Goal: Task Accomplishment & Management: Use online tool/utility

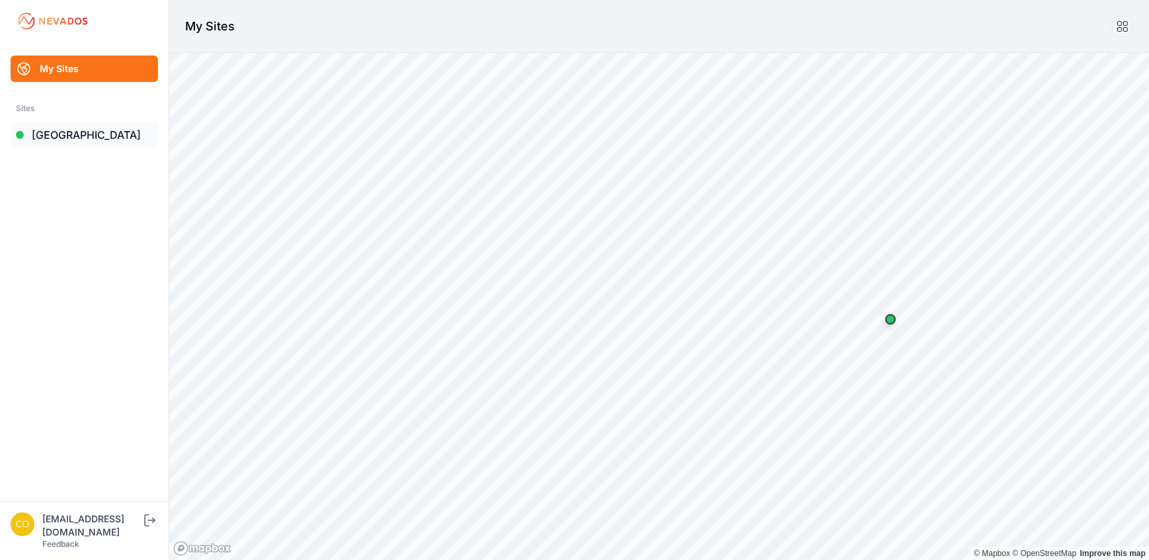
click at [58, 136] on link "Bartonsville" at bounding box center [84, 135] width 147 height 26
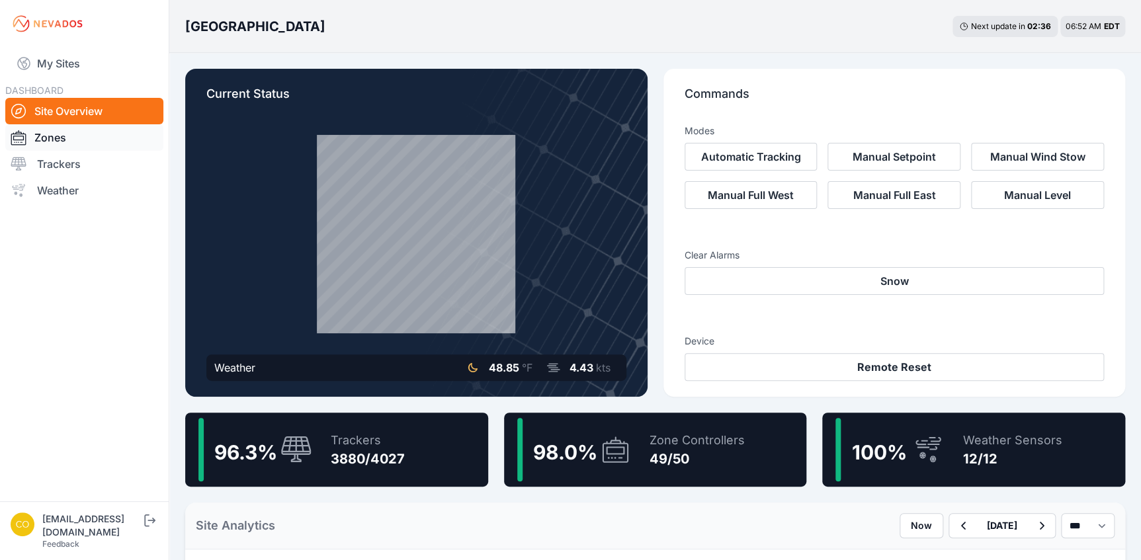
click at [46, 137] on link "Zones" at bounding box center [84, 137] width 158 height 26
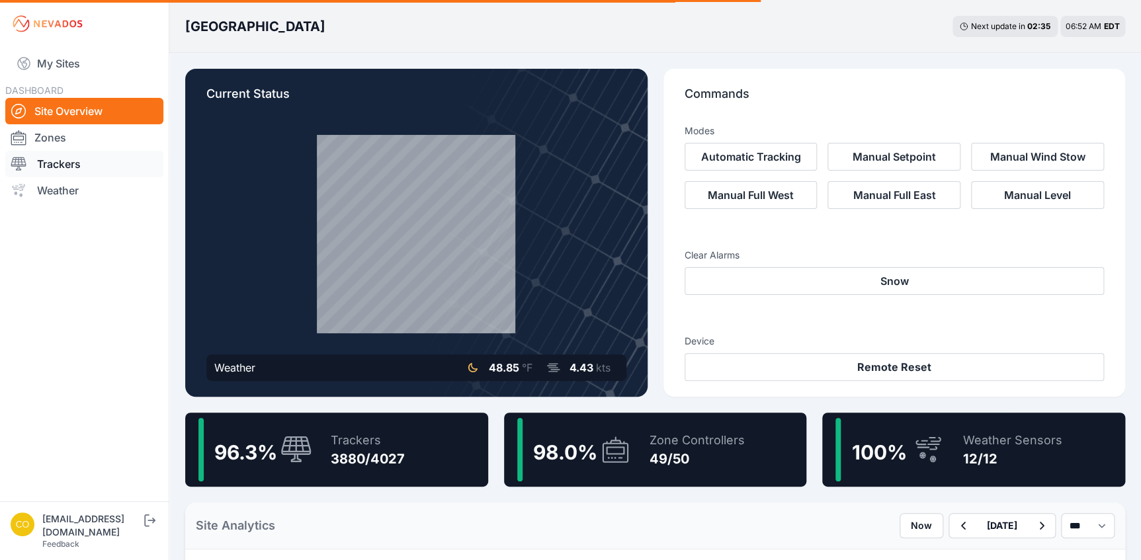
click at [92, 165] on link "Trackers" at bounding box center [84, 164] width 158 height 26
click at [49, 165] on link "Trackers" at bounding box center [84, 164] width 158 height 26
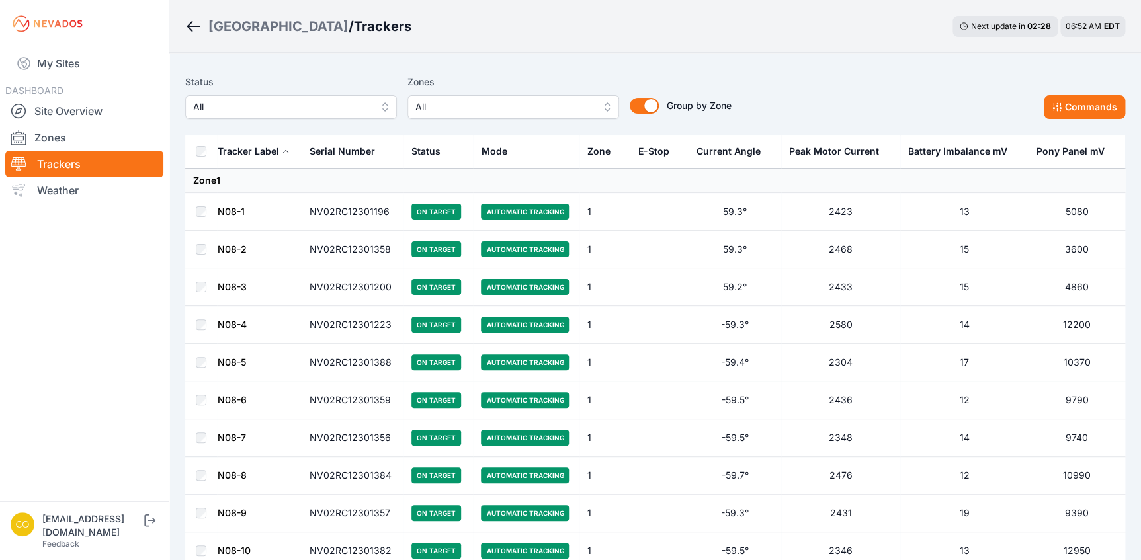
click at [604, 110] on button "All" at bounding box center [513, 107] width 212 height 24
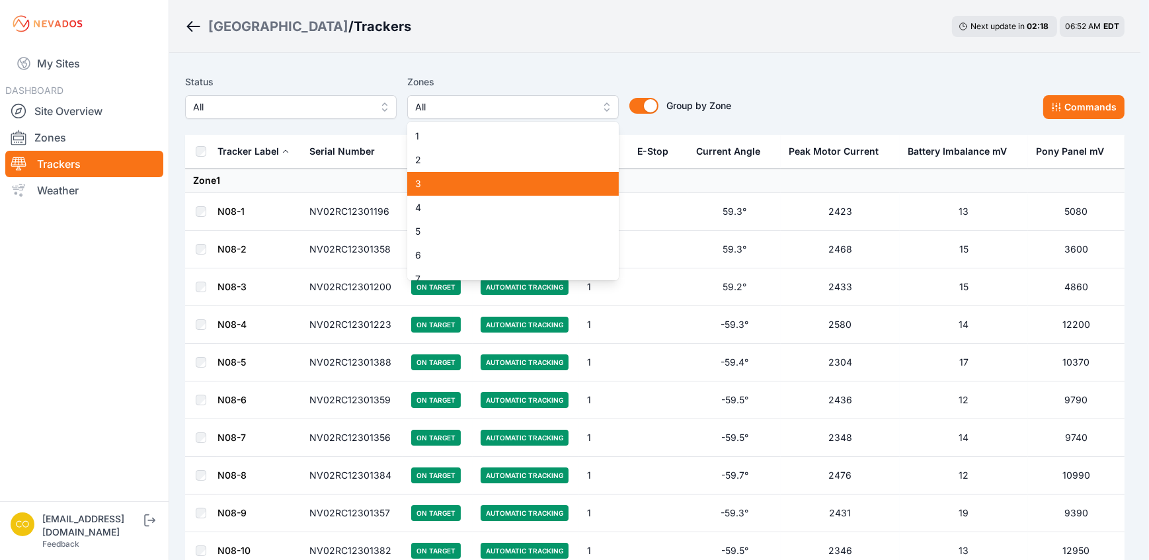
click at [443, 186] on span "3" at bounding box center [505, 183] width 180 height 13
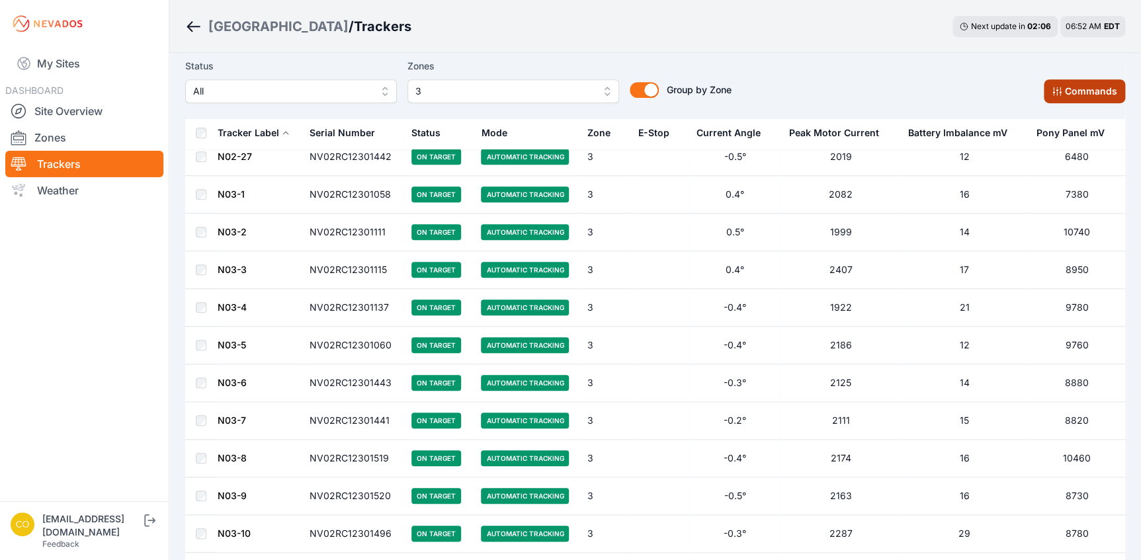
click at [1080, 93] on button "Commands" at bounding box center [1083, 91] width 81 height 24
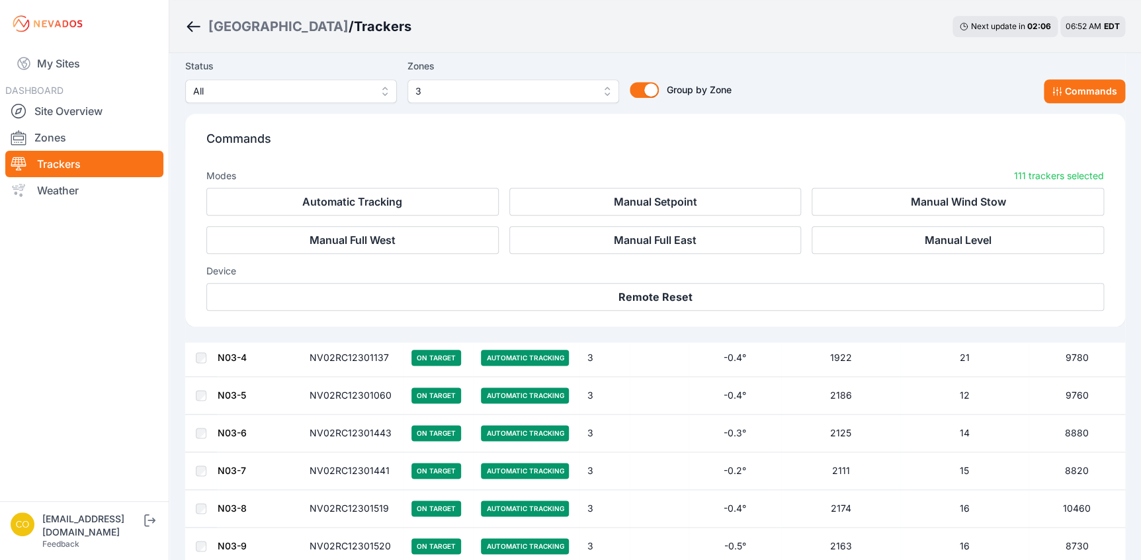
scroll to position [3142, 0]
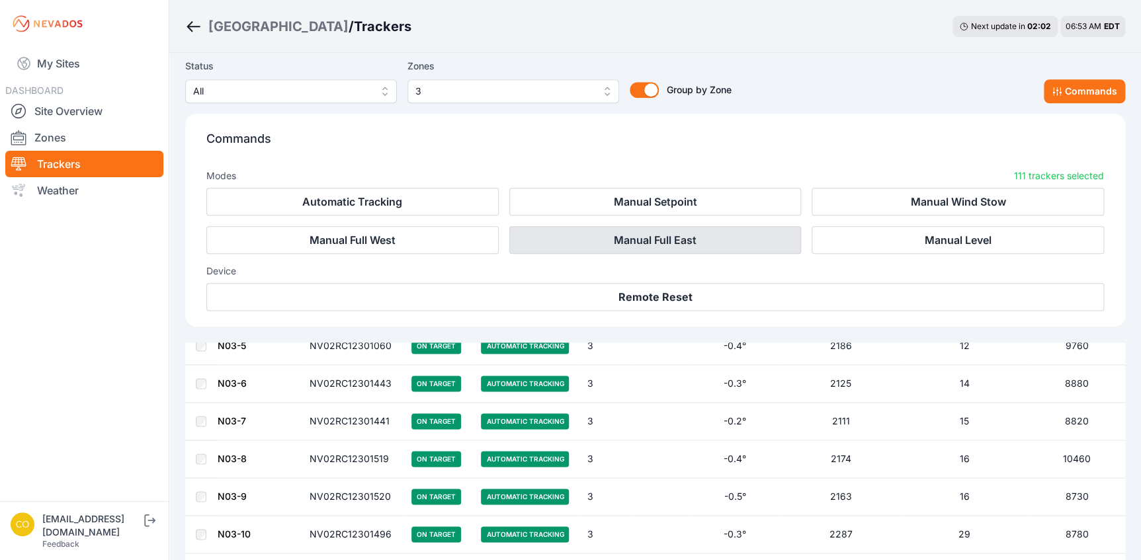
click at [646, 241] on button "Manual Full East" at bounding box center [655, 240] width 292 height 28
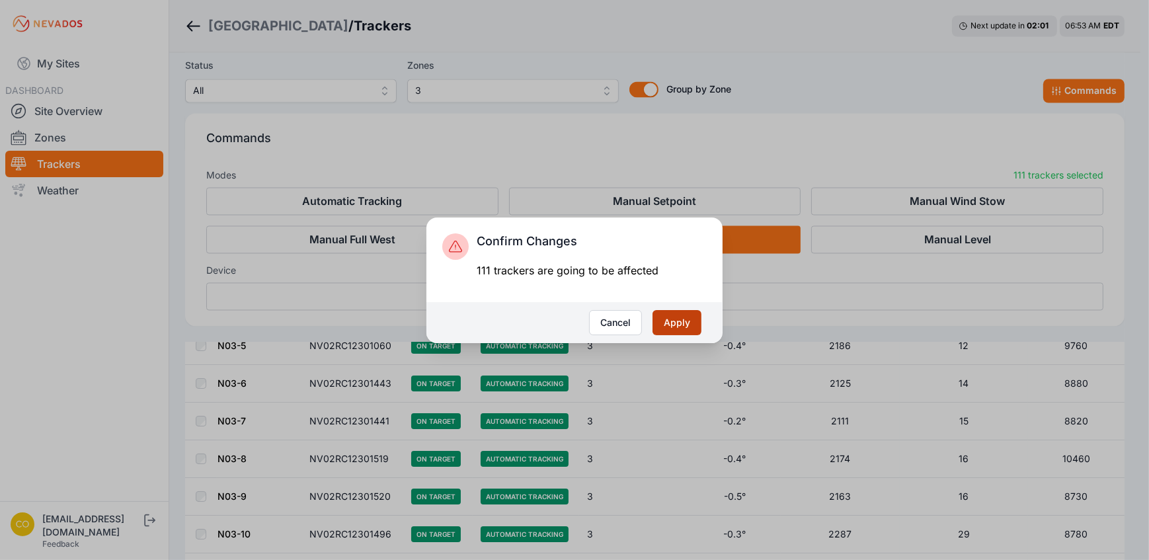
click at [667, 318] on button "Apply" at bounding box center [677, 322] width 49 height 25
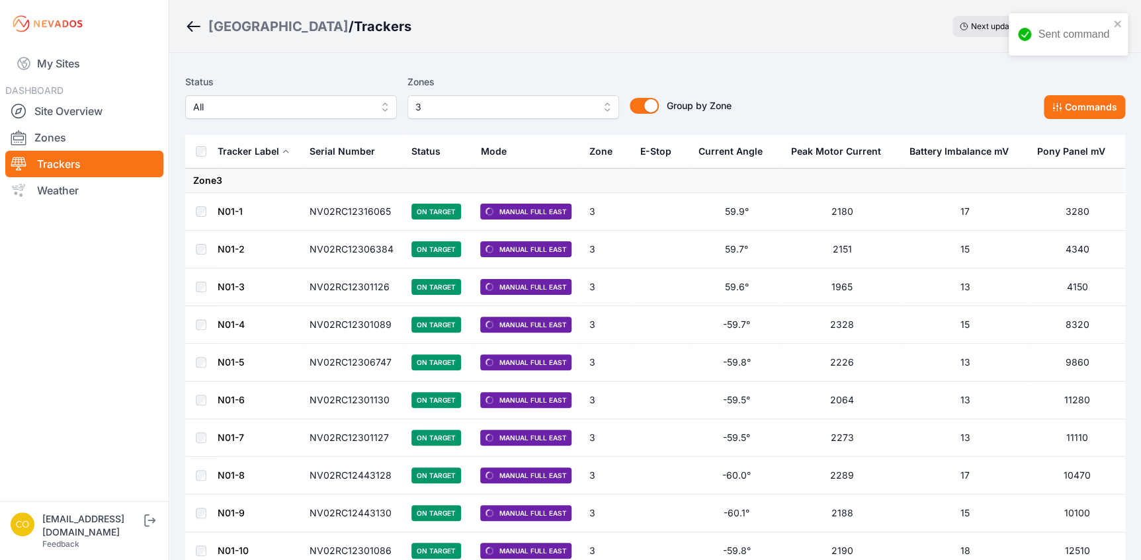
click at [606, 108] on button "3" at bounding box center [513, 107] width 212 height 24
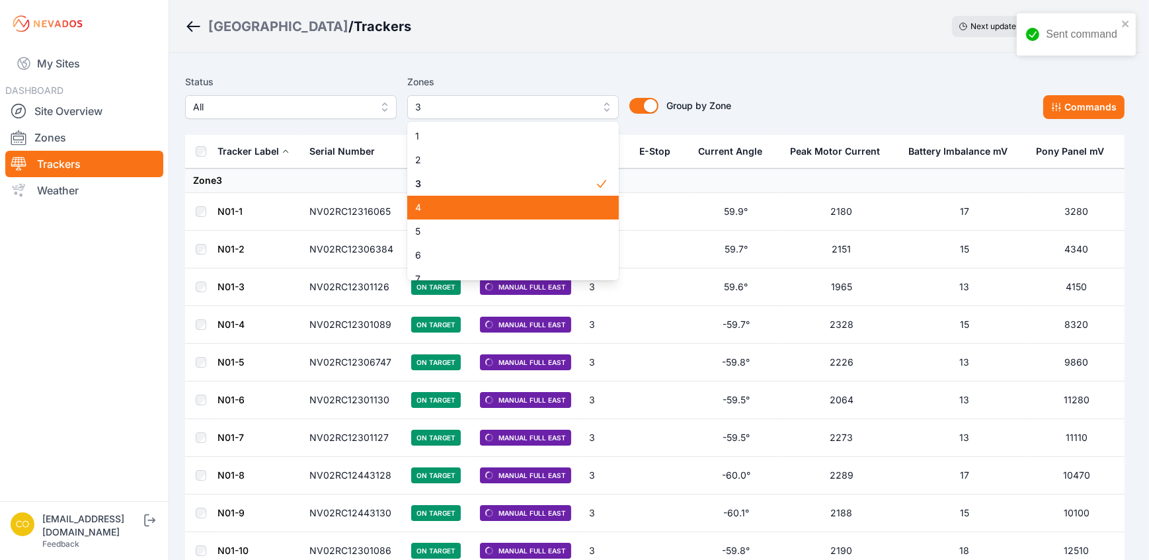
click at [448, 213] on span "4" at bounding box center [505, 207] width 180 height 13
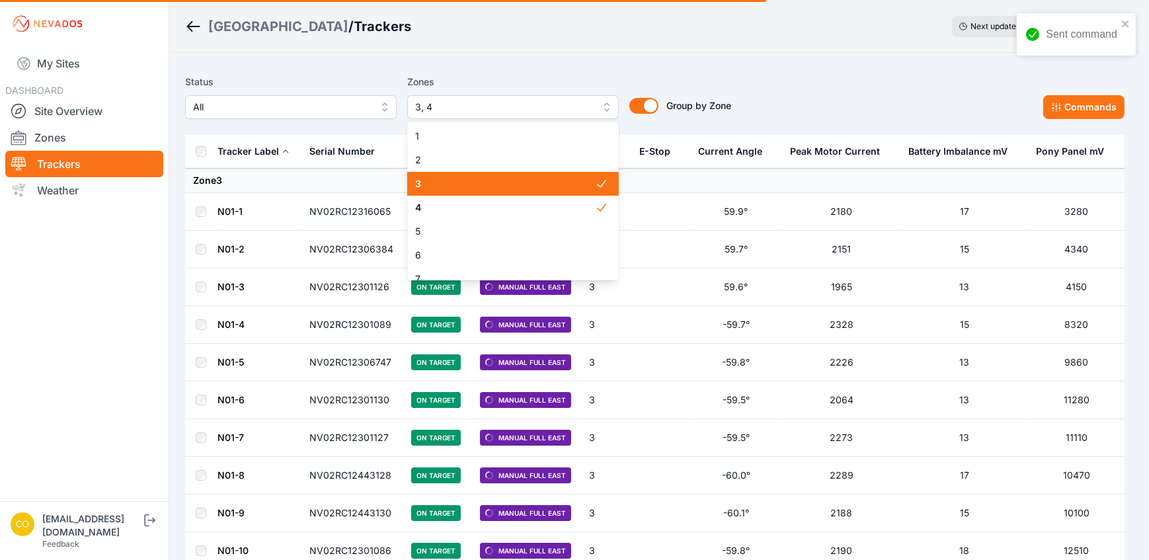
click at [561, 188] on span "3" at bounding box center [505, 183] width 180 height 13
click at [800, 76] on div "Status All Zones 4 1 2 3 4 5 6 7 8 9 10 11 12 13 14 15 16 17 18 19 20 21 22 23 …" at bounding box center [655, 96] width 940 height 45
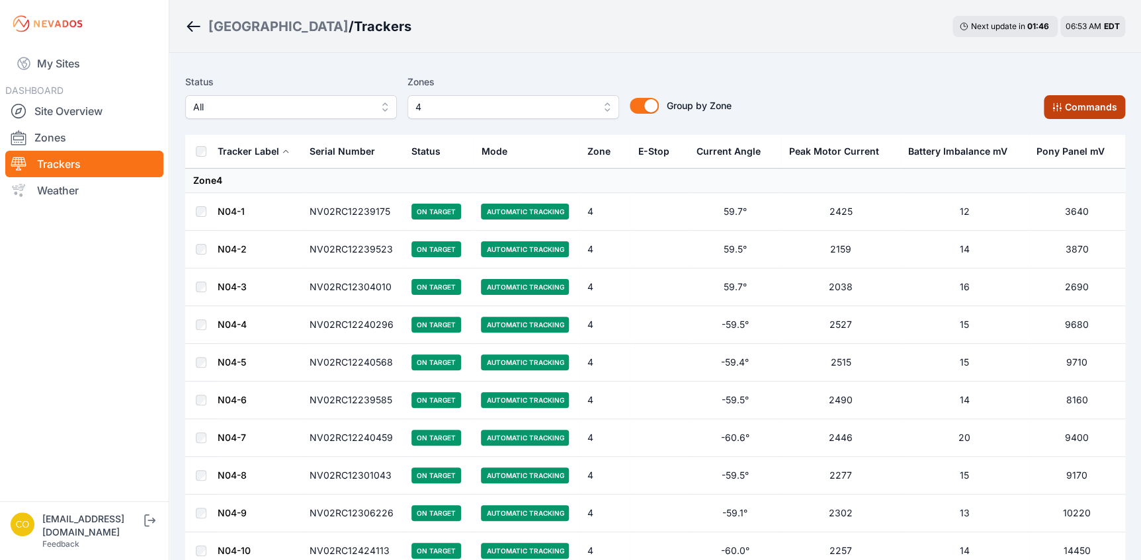
click at [1069, 108] on button "Commands" at bounding box center [1083, 107] width 81 height 24
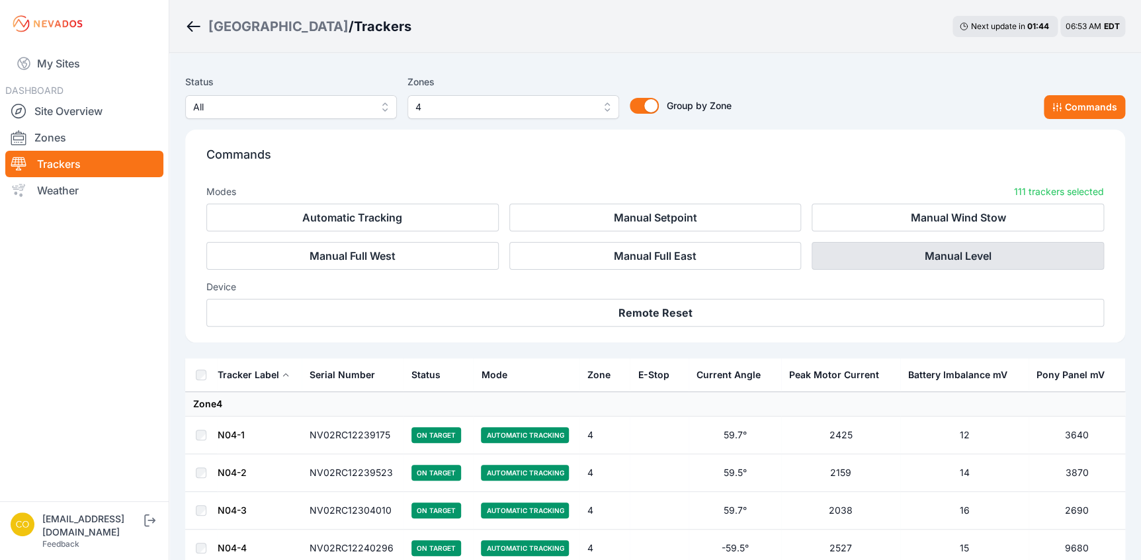
click at [936, 256] on button "Manual Level" at bounding box center [957, 256] width 292 height 28
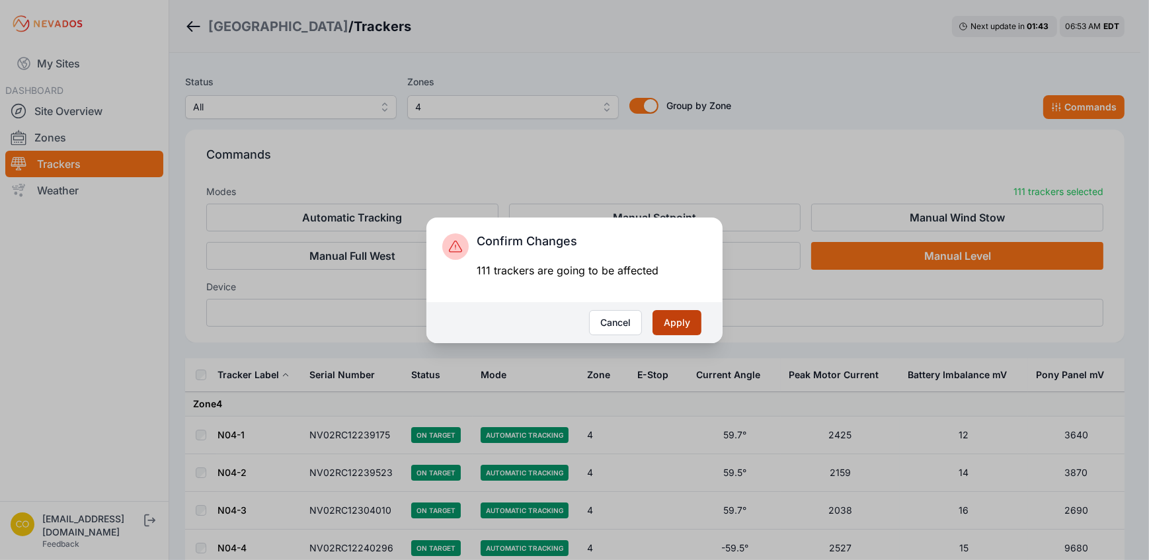
click at [692, 329] on button "Apply" at bounding box center [677, 322] width 49 height 25
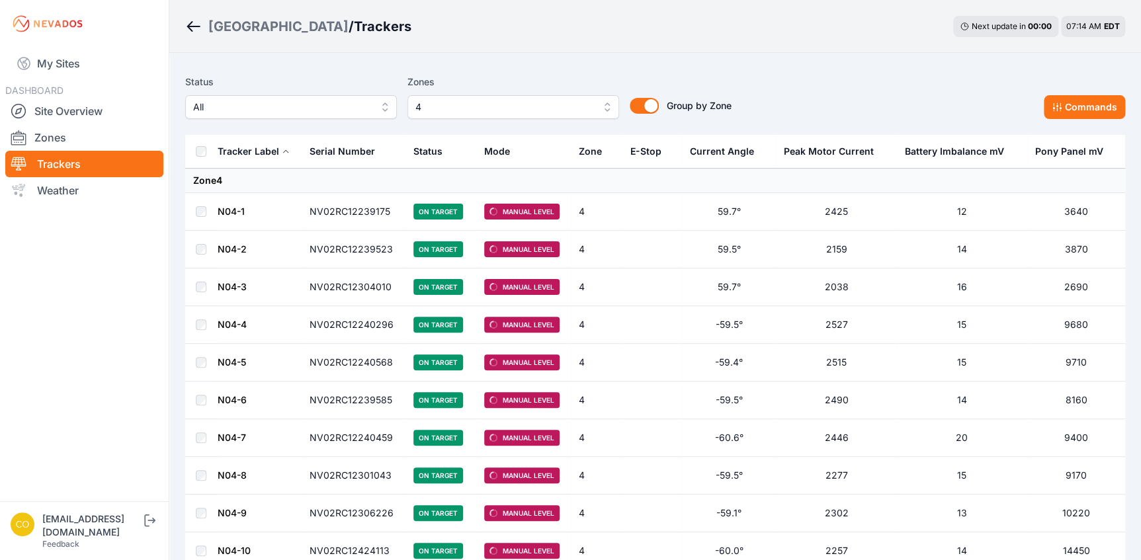
drag, startPoint x: 123, startPoint y: 536, endPoint x: 139, endPoint y: 551, distance: 22.0
click at [123, 536] on div "[EMAIL_ADDRESS][DOMAIN_NAME]" at bounding box center [91, 525] width 99 height 26
click at [149, 526] on icon "submit" at bounding box center [146, 520] width 5 height 12
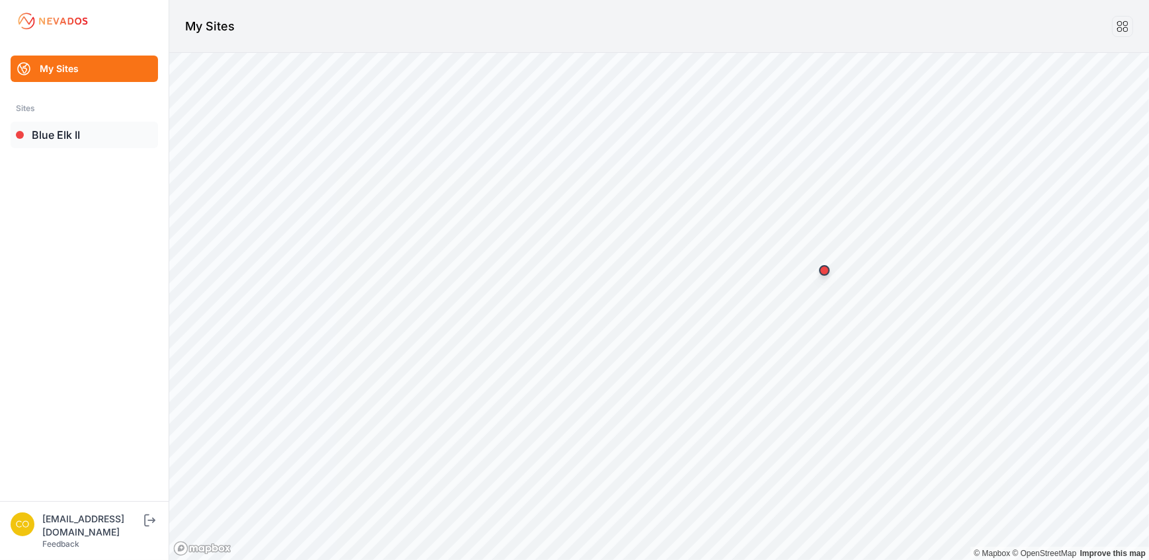
click at [46, 135] on link "Blue Elk II" at bounding box center [84, 135] width 147 height 26
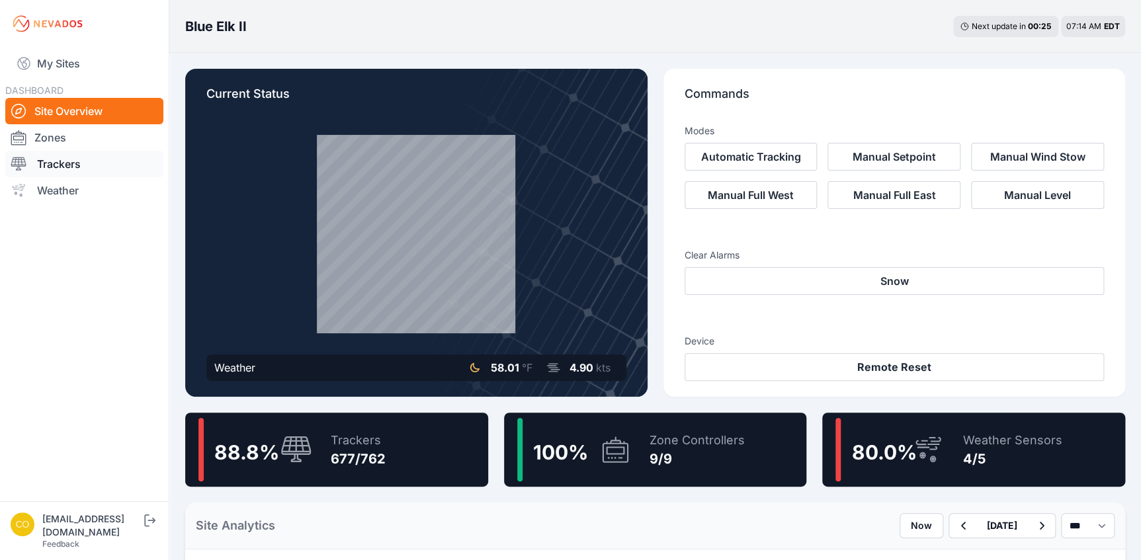
click at [74, 172] on link "Trackers" at bounding box center [84, 164] width 158 height 26
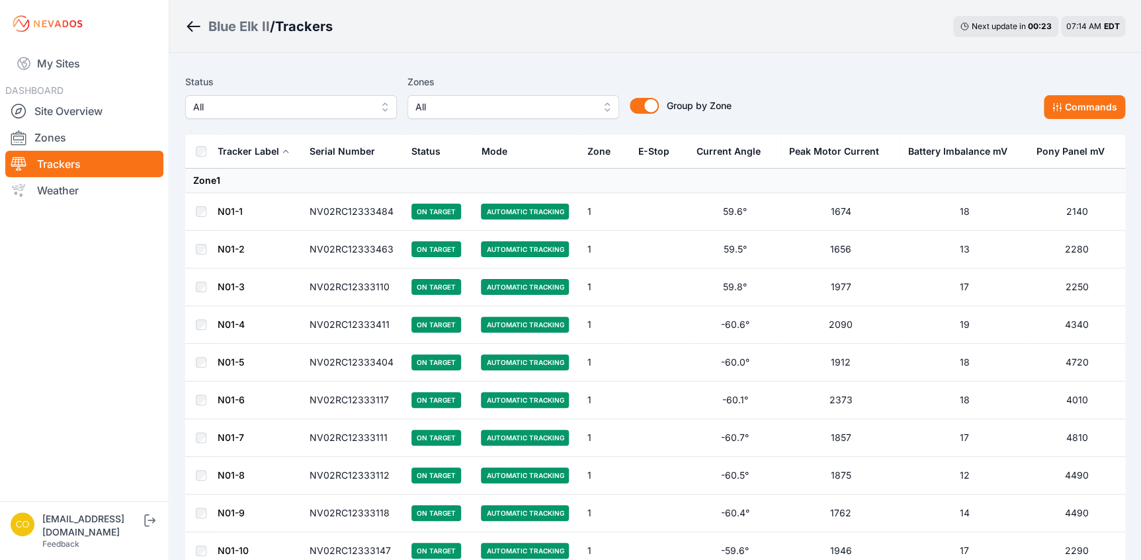
click at [604, 107] on button "All" at bounding box center [513, 107] width 212 height 24
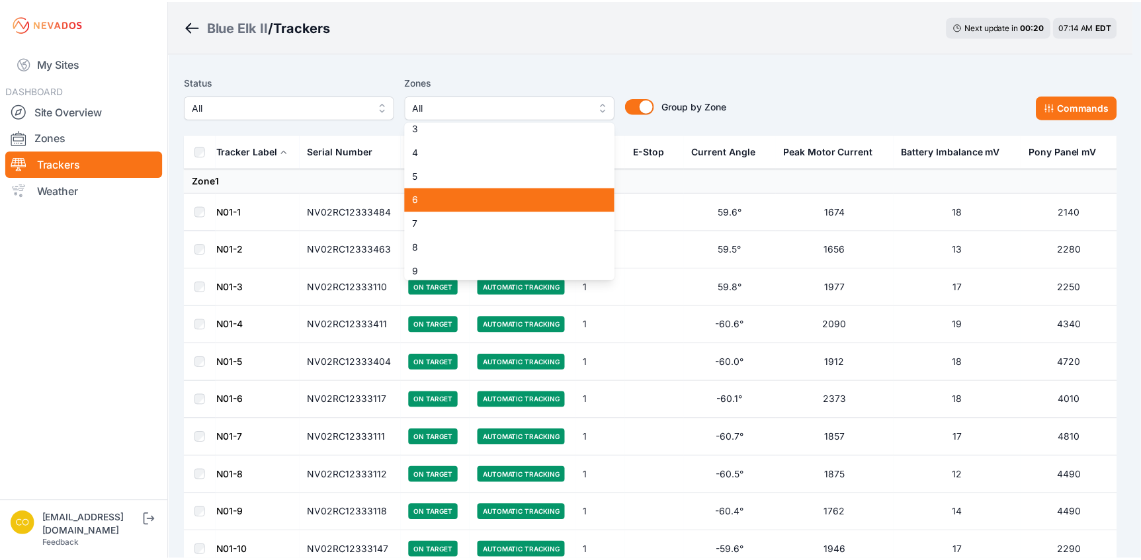
scroll to position [60, 0]
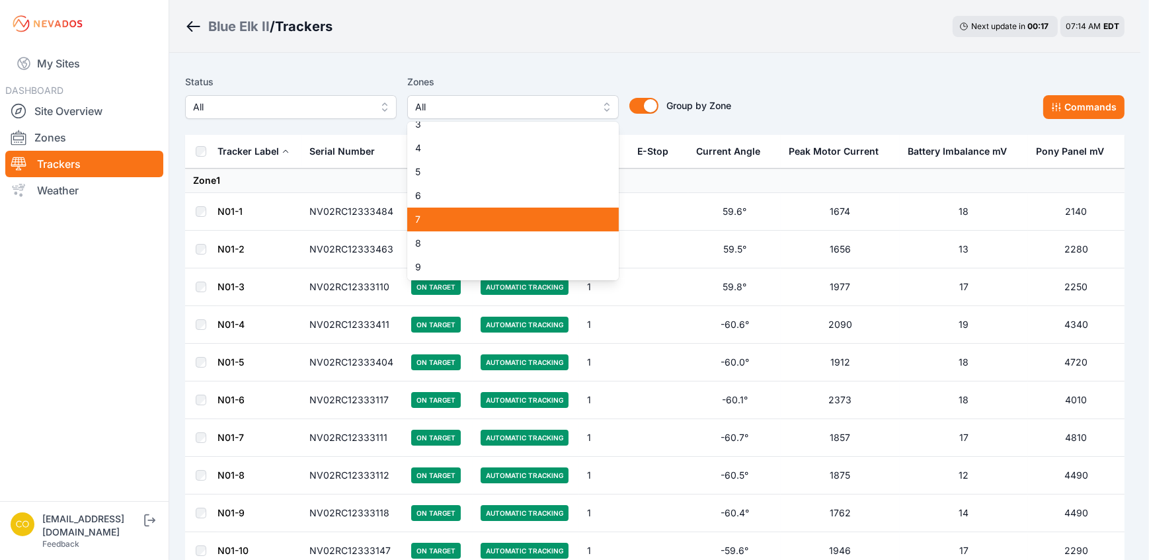
click at [468, 223] on span "7" at bounding box center [505, 219] width 180 height 13
click at [456, 241] on span "8" at bounding box center [505, 243] width 180 height 13
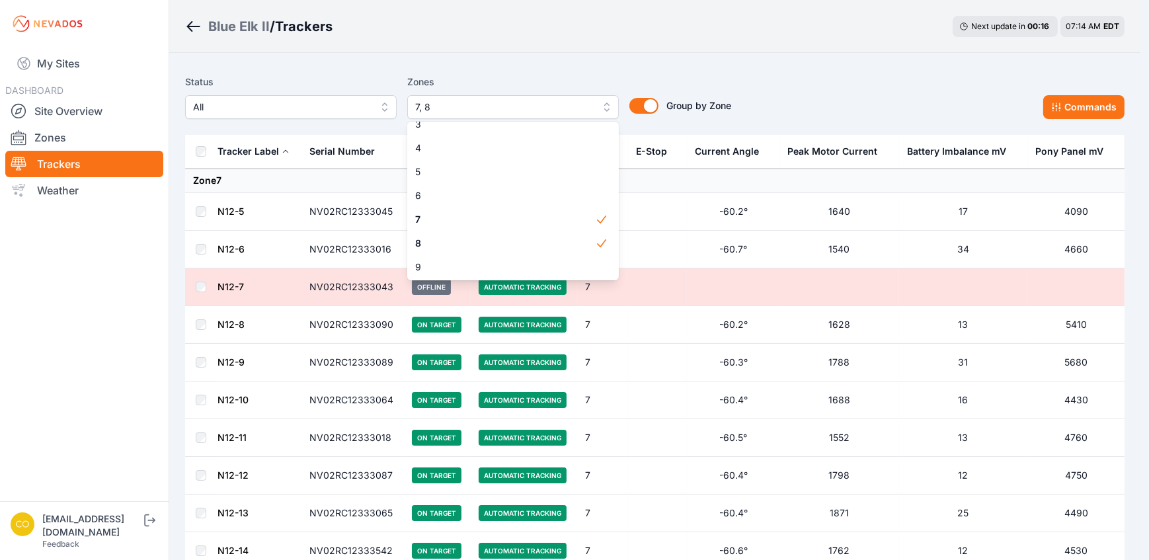
click at [819, 106] on div "Status All Zones 7, 8 1 2 3 4 5 6 7 8 9 Group by Zone Group by Zone Commands" at bounding box center [655, 96] width 940 height 45
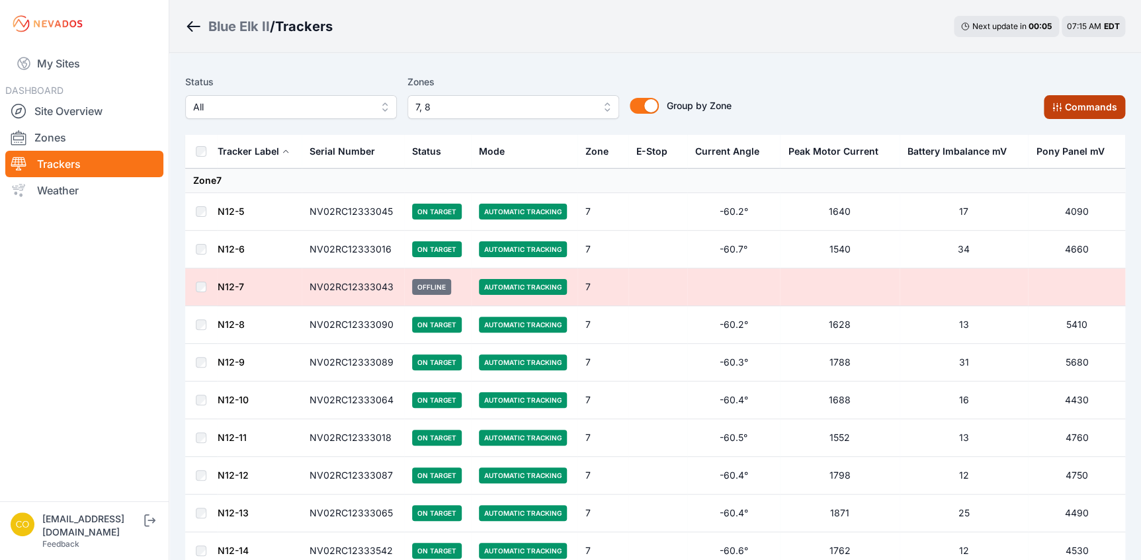
click at [1090, 112] on button "Commands" at bounding box center [1083, 107] width 81 height 24
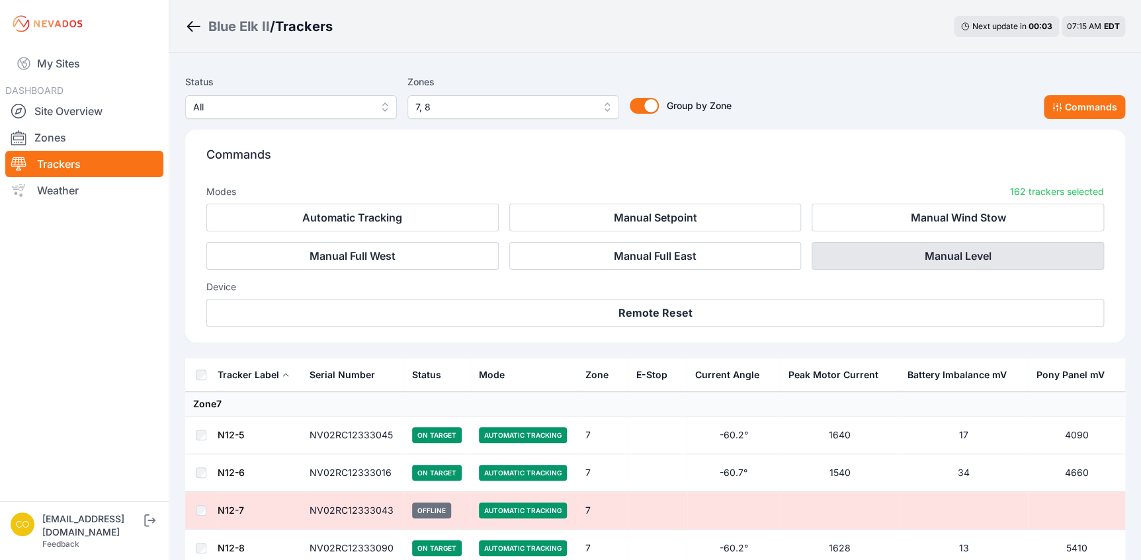
click at [966, 258] on button "Manual Level" at bounding box center [957, 256] width 292 height 28
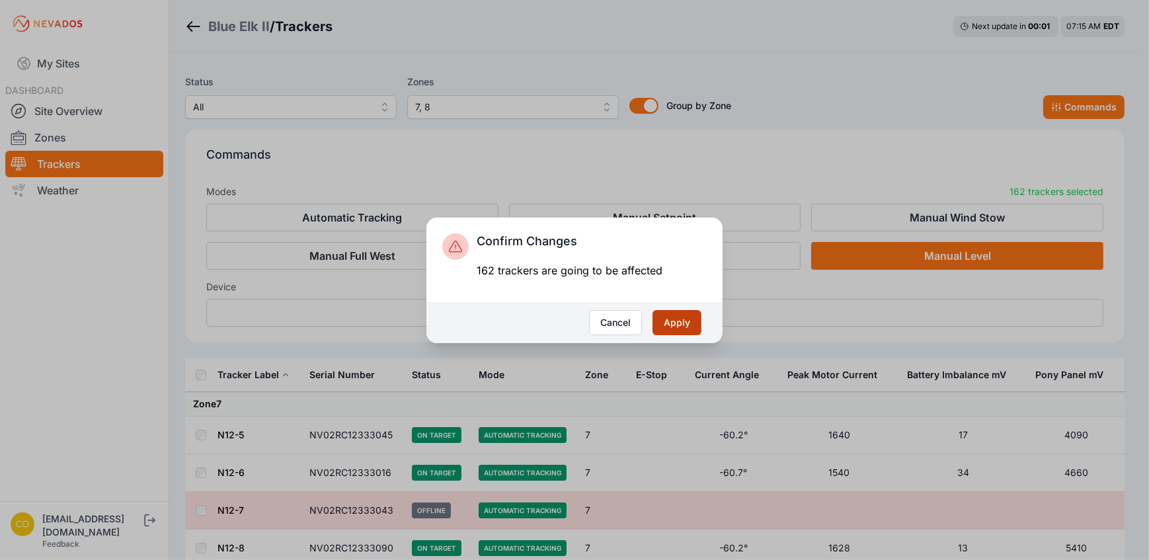
click at [691, 323] on button "Apply" at bounding box center [677, 322] width 49 height 25
